Goal: Navigation & Orientation: Find specific page/section

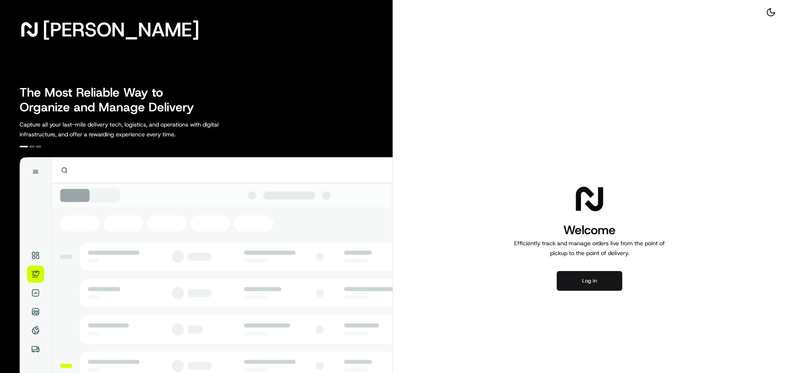
click at [591, 274] on button "Log in" at bounding box center [590, 281] width 66 height 20
